Goal: Transaction & Acquisition: Purchase product/service

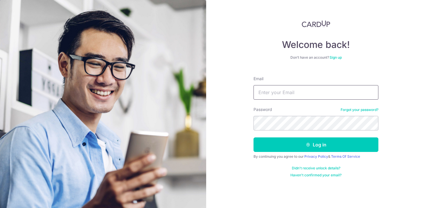
click at [284, 92] on input "Email" at bounding box center [316, 92] width 125 height 15
type input "a"
type input "qingzhen@gmail.com"
click at [254, 137] on button "Log in" at bounding box center [316, 144] width 125 height 15
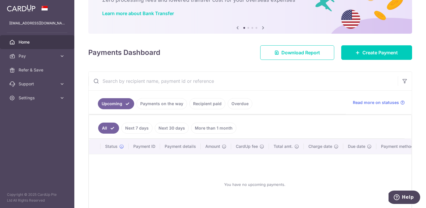
scroll to position [47, 0]
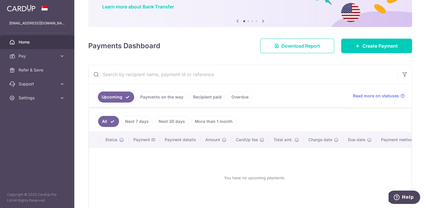
click at [212, 97] on link "Recipient paid" at bounding box center [208, 97] width 36 height 11
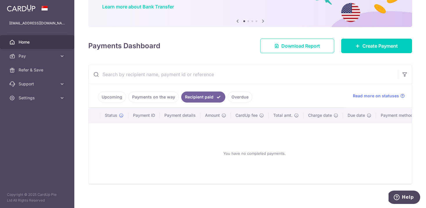
click at [116, 97] on link "Upcoming" at bounding box center [112, 97] width 28 height 11
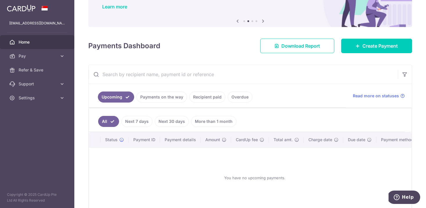
click at [136, 123] on link "Next 7 days" at bounding box center [137, 121] width 31 height 11
click at [155, 92] on link "Payments on the way" at bounding box center [162, 97] width 51 height 11
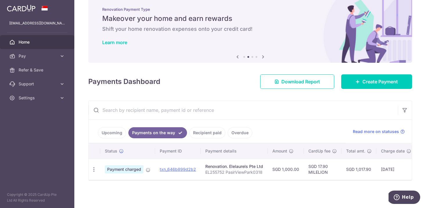
scroll to position [12, 0]
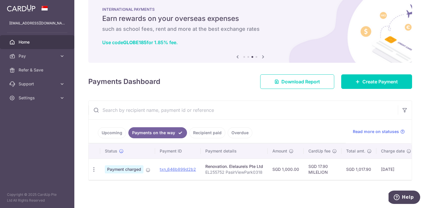
click at [214, 133] on link "Recipient paid" at bounding box center [208, 132] width 36 height 11
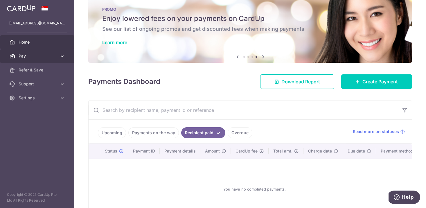
click at [37, 56] on span "Pay" at bounding box center [38, 56] width 38 height 6
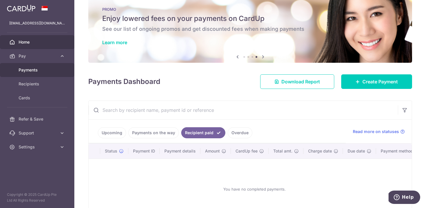
click at [33, 72] on span "Payments" at bounding box center [38, 70] width 38 height 6
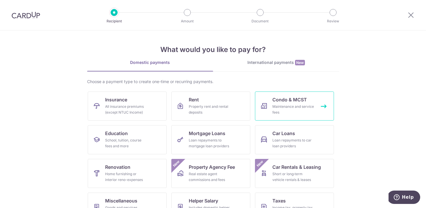
click at [287, 107] on div "Maintenance and service fees" at bounding box center [294, 110] width 42 height 12
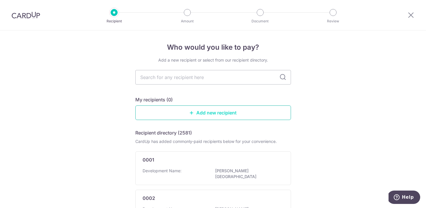
click at [212, 113] on link "Add new recipient" at bounding box center [213, 113] width 156 height 15
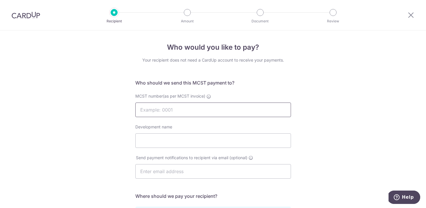
click at [212, 113] on input "MCST number(as per MCST invoice)" at bounding box center [213, 110] width 156 height 15
type input "1962"
click at [156, 144] on input "Development name" at bounding box center [213, 140] width 156 height 15
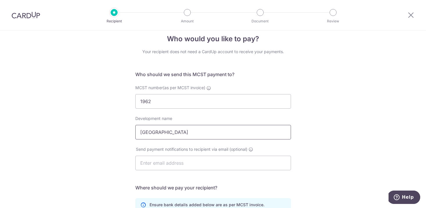
scroll to position [10, 0]
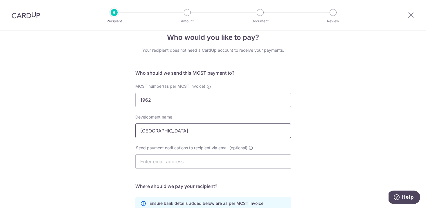
type input "PASIR VIEW PARK"
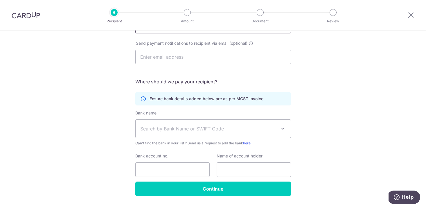
scroll to position [120, 0]
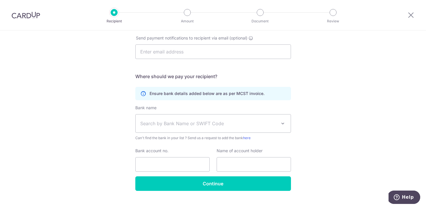
click at [167, 127] on span "Search by Bank Name or SWIFT Code" at bounding box center [213, 124] width 155 height 18
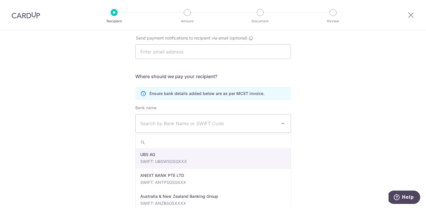
click at [104, 123] on div "Who would you like to pay? Your recipient does not need a CardUp account to rec…" at bounding box center [213, 65] width 426 height 308
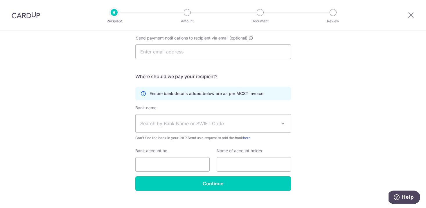
click at [193, 123] on span "Search by Bank Name or SWIFT Code" at bounding box center [208, 123] width 137 height 7
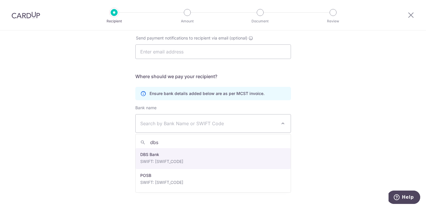
type input "dbs"
select select "6"
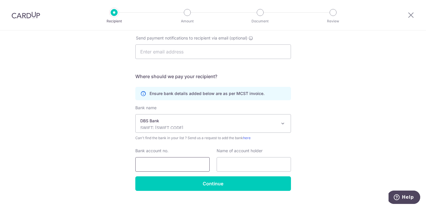
click at [184, 162] on input "Bank account no." at bounding box center [172, 164] width 74 height 15
paste input "011-014-205-2."
type input "0110142052"
click at [318, 147] on div "Who would you like to pay? Your recipient does not need a CardUp account to rec…" at bounding box center [213, 65] width 426 height 308
click at [234, 164] on input "text" at bounding box center [254, 164] width 74 height 15
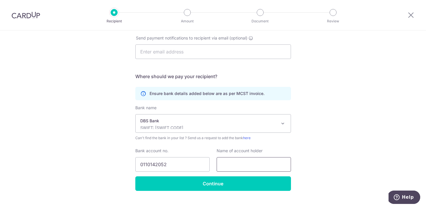
paste input "THE MANAGEMENT CORPORATION STRATA TITLE PLAN NO. 1962"
click at [221, 163] on input "THE MANAGEMENT CORPORATION STRATA TITLE PLAN NO. 1962" at bounding box center [254, 164] width 74 height 15
type input "THE MANAGEMENT CORPORATION STRATA TITLE PLAN NO. 1962"
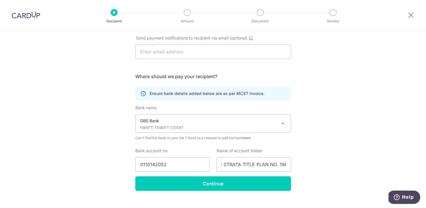
scroll to position [0, 0]
drag, startPoint x: 172, startPoint y: 166, endPoint x: 127, endPoint y: 165, distance: 45.1
click at [127, 165] on div "Who would you like to pay? Your recipient does not need a CardUp account to rec…" at bounding box center [213, 65] width 426 height 308
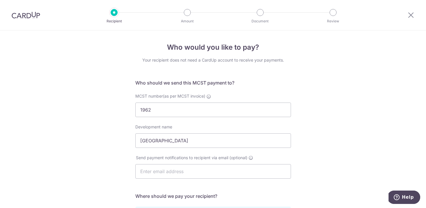
scroll to position [130, 0]
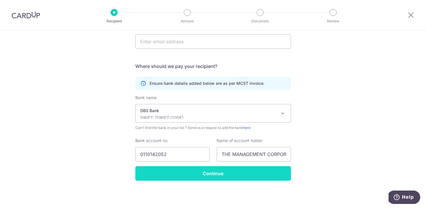
click at [212, 174] on input "Continue" at bounding box center [213, 173] width 156 height 15
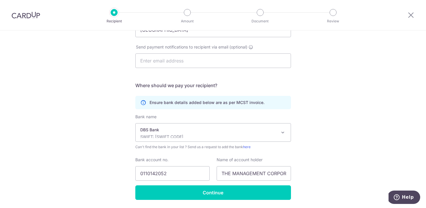
scroll to position [138, 0]
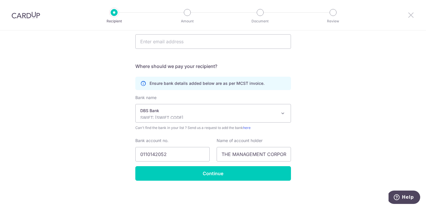
click at [413, 16] on icon at bounding box center [411, 14] width 7 height 7
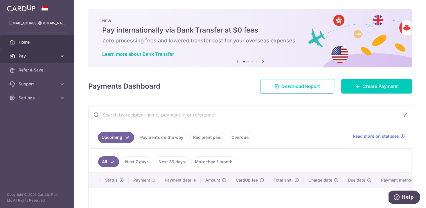
click at [47, 53] on span "Pay" at bounding box center [38, 56] width 38 height 6
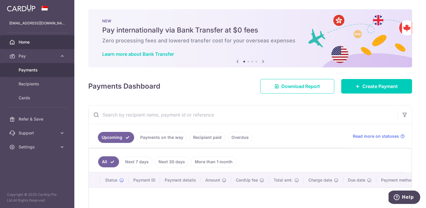
click at [38, 75] on link "Payments" at bounding box center [37, 70] width 74 height 14
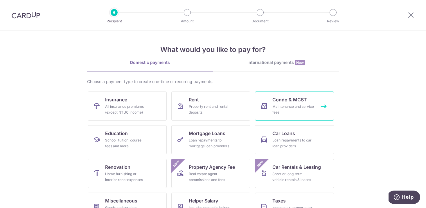
click at [283, 102] on span "Condo & MCST" at bounding box center [290, 99] width 35 height 7
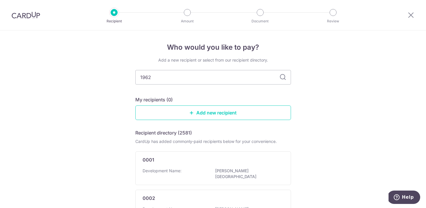
type input "1962"
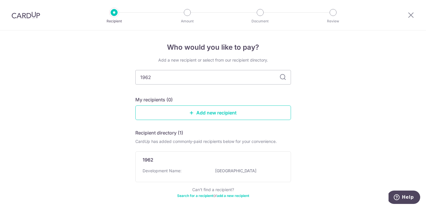
click at [282, 76] on icon at bounding box center [283, 77] width 7 height 7
click at [282, 78] on icon at bounding box center [283, 77] width 7 height 7
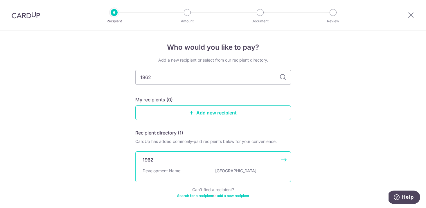
click at [231, 170] on p "PASIR VIEW PARK" at bounding box center [247, 171] width 65 height 6
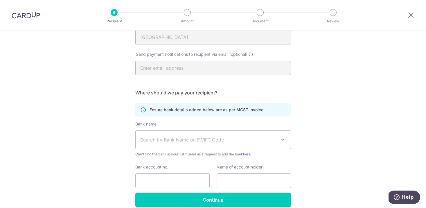
scroll to position [104, 0]
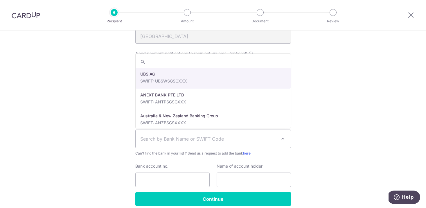
click at [194, 140] on span "Search by Bank Name or SWIFT Code" at bounding box center [208, 138] width 137 height 7
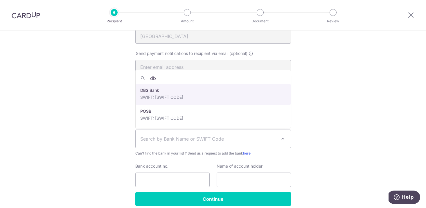
type input "db"
drag, startPoint x: 169, startPoint y: 94, endPoint x: 166, endPoint y: 162, distance: 68.4
select select "6"
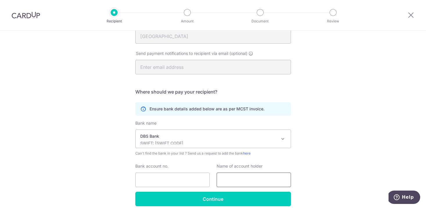
click at [251, 180] on input "text" at bounding box center [254, 180] width 74 height 15
paste input "0110142052"
type input "0110142052"
click at [181, 178] on input "Bank account no." at bounding box center [172, 180] width 74 height 15
paste input "0110142052"
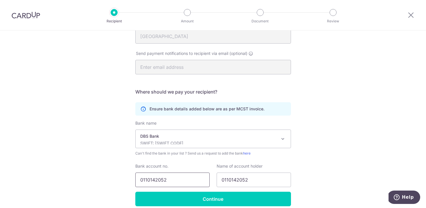
type input "0110142052"
click at [237, 180] on input "0110142052" at bounding box center [254, 180] width 74 height 15
paste input "THE MANAGEMENT CORPORATION STRATA TITLE PLAN NO. 196"
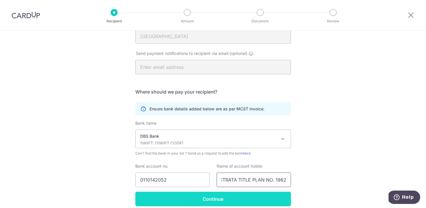
type input "THE MANAGEMENT CORPORATION STRATA TITLE PLAN NO. 1962"
click at [232, 198] on input "Continue" at bounding box center [213, 199] width 156 height 15
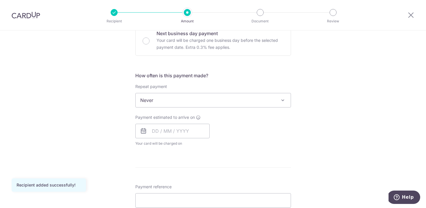
scroll to position [188, 0]
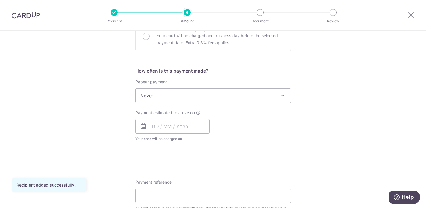
click at [193, 99] on span "Never" at bounding box center [213, 96] width 155 height 14
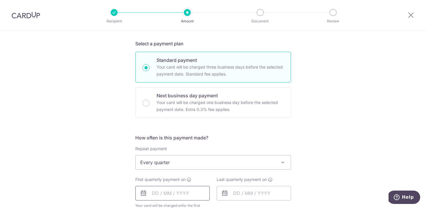
scroll to position [121, 0]
click at [171, 162] on span "Every quarter" at bounding box center [213, 163] width 155 height 14
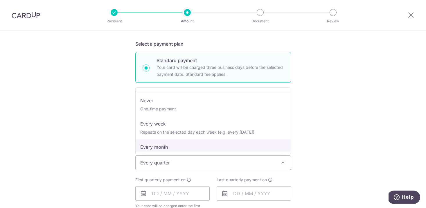
scroll to position [0, 0]
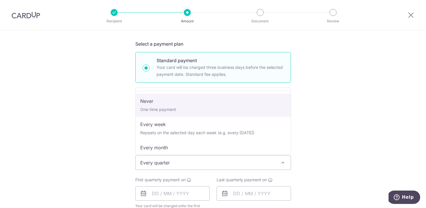
select select "1"
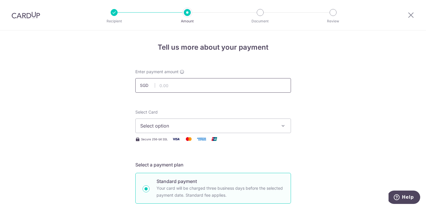
click at [167, 87] on input "text" at bounding box center [213, 85] width 156 height 15
type input "1,740.00"
click at [239, 130] on button "Select option" at bounding box center [213, 126] width 156 height 15
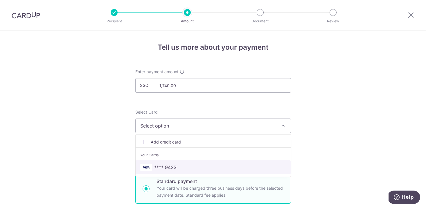
click at [234, 168] on span "**** 9423" at bounding box center [213, 167] width 146 height 7
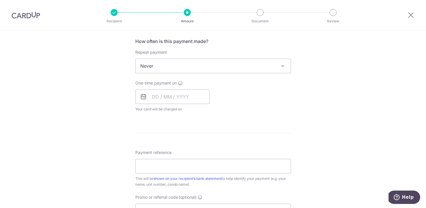
scroll to position [218, 0]
click at [154, 97] on input "text" at bounding box center [172, 96] width 74 height 15
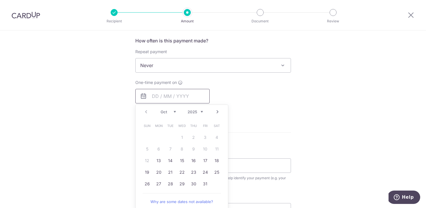
scroll to position [249, 0]
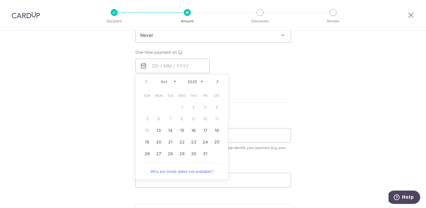
click at [175, 170] on link "Why are some dates not available?" at bounding box center [182, 172] width 78 height 12
click at [158, 119] on table "Sun Mon Tue Wed Thu Fri Sat 1 2 3 4 5 6 7 8 9 10 11 12 13 14 15 16 17 18 19 20 …" at bounding box center [182, 125] width 81 height 70
click at [158, 131] on link "13" at bounding box center [158, 130] width 9 height 9
type input "[DATE]"
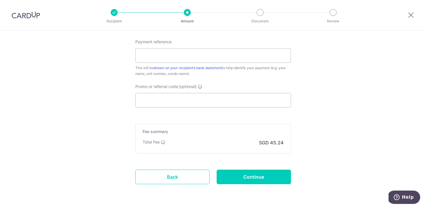
scroll to position [353, 0]
click at [241, 102] on input "Promo or referral code (optional)" at bounding box center [213, 99] width 156 height 15
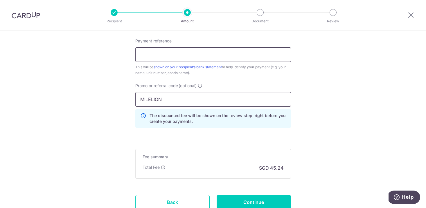
type input "MILELION"
click at [207, 61] on input "Payment reference" at bounding box center [213, 54] width 156 height 15
paste input "1962/TID/210058"
click at [176, 54] on input "03-18 1962/TID/210058" at bounding box center [213, 54] width 156 height 15
click at [141, 56] on input "03-18 1962TID210058" at bounding box center [213, 54] width 156 height 15
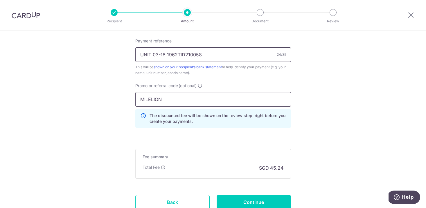
scroll to position [398, 0]
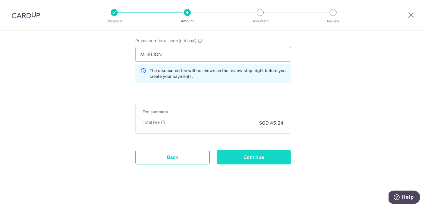
type input "UNIT 03-18 1962TID210058"
click at [243, 161] on input "Continue" at bounding box center [254, 157] width 74 height 15
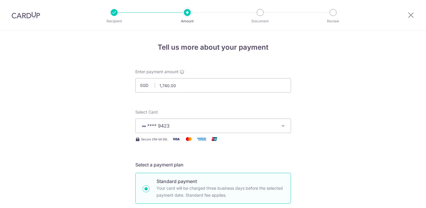
scroll to position [406, 0]
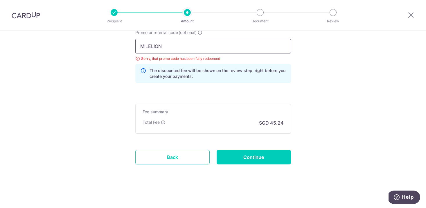
click at [154, 48] on input "MILELION" at bounding box center [213, 46] width 156 height 15
type input "REC185"
click at [240, 158] on input "Continue" at bounding box center [254, 157] width 74 height 15
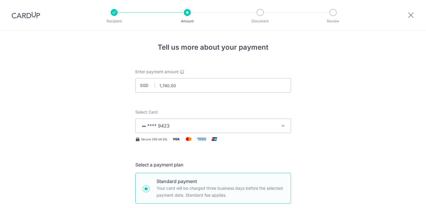
scroll to position [402, 0]
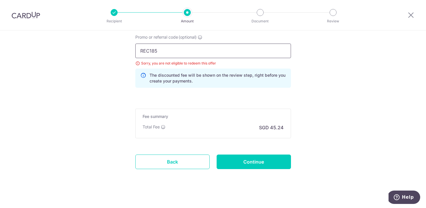
click at [175, 50] on input "REC185" at bounding box center [213, 51] width 156 height 15
type input "MILELION"
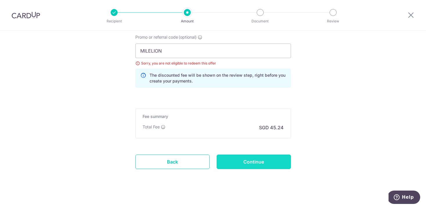
click at [234, 165] on input "Continue" at bounding box center [254, 162] width 74 height 15
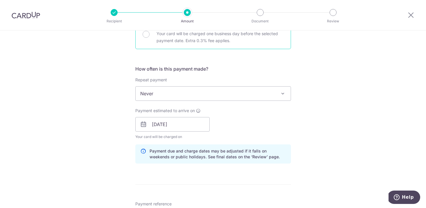
scroll to position [196, 0]
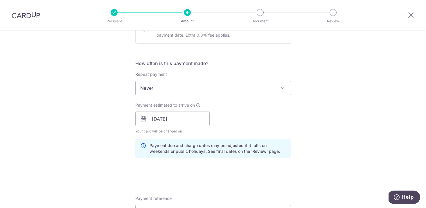
click at [252, 88] on span "Never" at bounding box center [213, 88] width 155 height 14
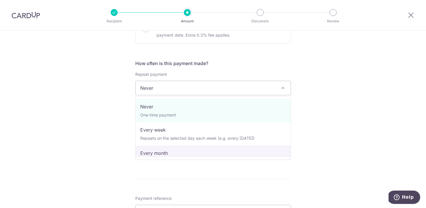
scroll to position [58, 0]
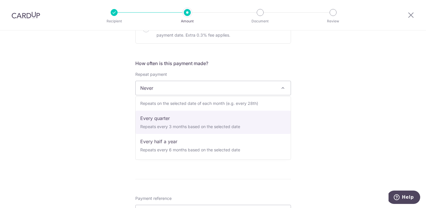
select select "4"
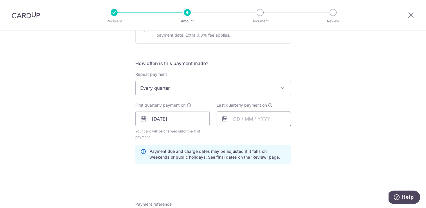
click at [248, 119] on input "text" at bounding box center [254, 119] width 74 height 15
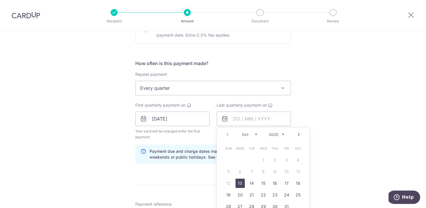
click at [301, 136] on link "Next" at bounding box center [299, 134] width 7 height 7
click at [256, 184] on link "13" at bounding box center [251, 183] width 9 height 9
type input "13/01/2026"
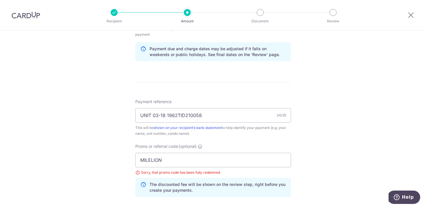
scroll to position [321, 0]
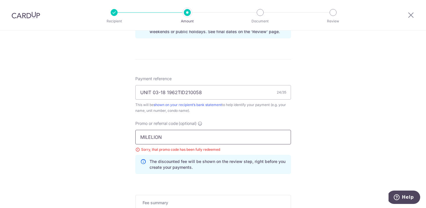
click at [155, 133] on input "MILELION" at bounding box center [213, 137] width 156 height 15
paste input "3HOME25R"
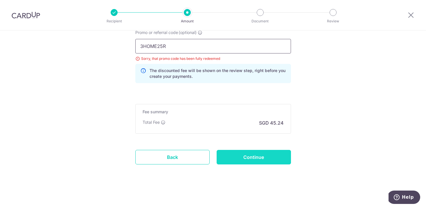
type input "3HOME25R"
click at [248, 161] on input "Continue" at bounding box center [254, 157] width 74 height 15
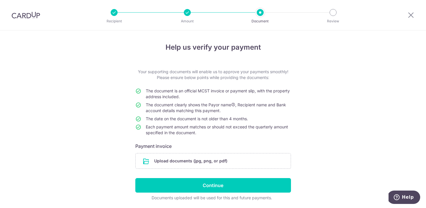
scroll to position [20, 0]
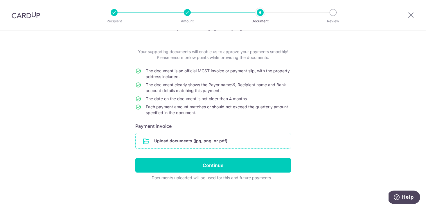
click at [219, 143] on input "file" at bounding box center [213, 140] width 155 height 15
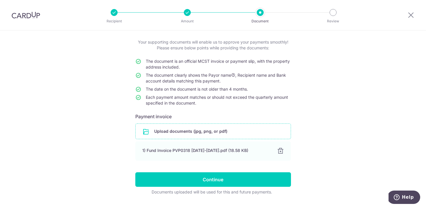
scroll to position [44, 0]
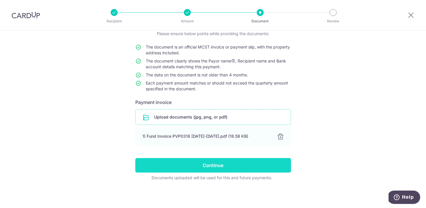
click at [281, 165] on input "Continue" at bounding box center [213, 165] width 156 height 15
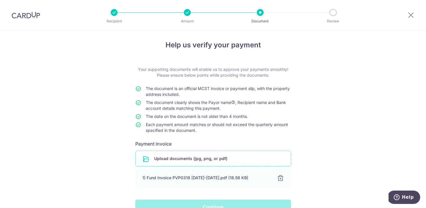
scroll to position [0, 0]
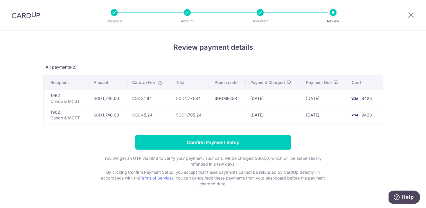
click at [225, 115] on td at bounding box center [228, 115] width 36 height 17
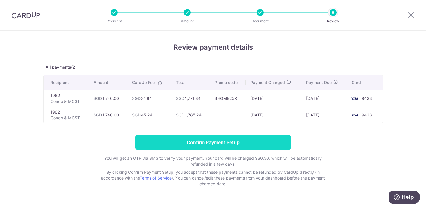
click at [203, 142] on input "Confirm Payment Setup" at bounding box center [213, 142] width 156 height 15
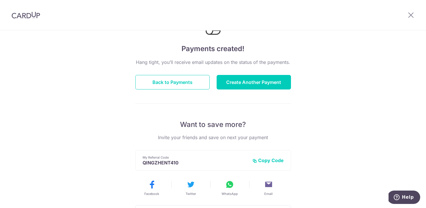
scroll to position [14, 0]
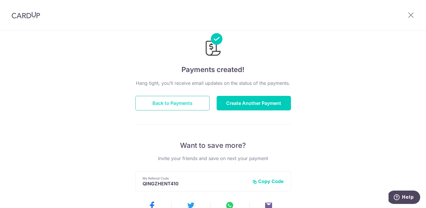
click at [183, 100] on button "Back to Payments" at bounding box center [172, 103] width 74 height 15
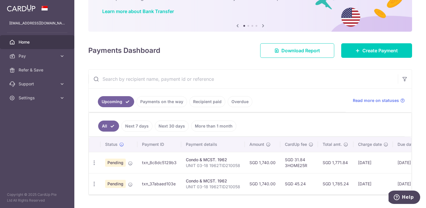
scroll to position [58, 0]
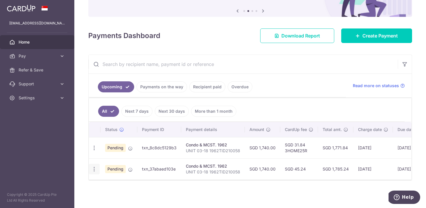
click at [93, 171] on icon "button" at bounding box center [94, 169] width 6 height 6
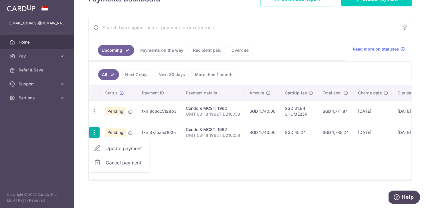
click at [203, 169] on div "Status Payment ID Payment details Amount CardUp fee Total amt. Charge date Due …" at bounding box center [250, 132] width 323 height 94
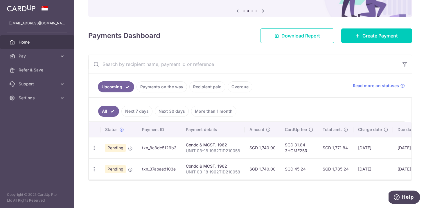
scroll to position [58, 0]
click at [94, 167] on icon "button" at bounding box center [94, 169] width 6 height 6
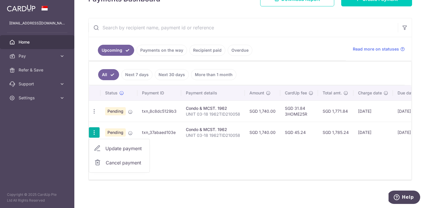
click at [119, 149] on span "Update payment" at bounding box center [126, 148] width 40 height 7
radio input "true"
type input "1,740.00"
type input "[DATE]"
type input "UNIT 03-18 1962TID210058"
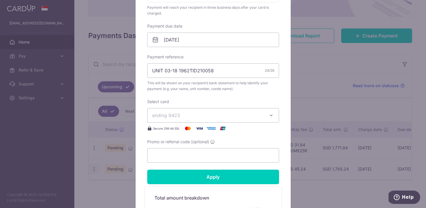
scroll to position [163, 0]
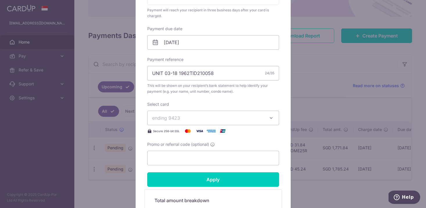
click at [305, 105] on div "Edit payment By clicking apply, you will make changes to all payments to 1962 s…" at bounding box center [213, 104] width 426 height 208
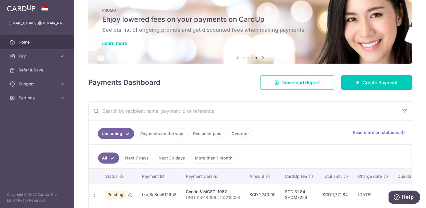
scroll to position [9, 0]
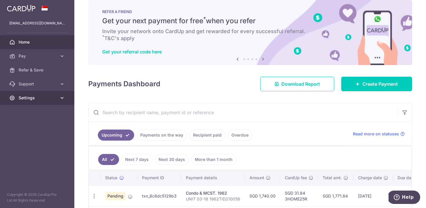
click at [57, 95] on link "Settings" at bounding box center [37, 98] width 74 height 14
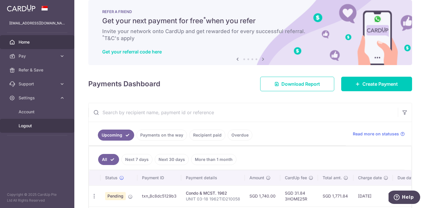
click at [22, 128] on span "Logout" at bounding box center [38, 126] width 38 height 6
